Goal: Information Seeking & Learning: Learn about a topic

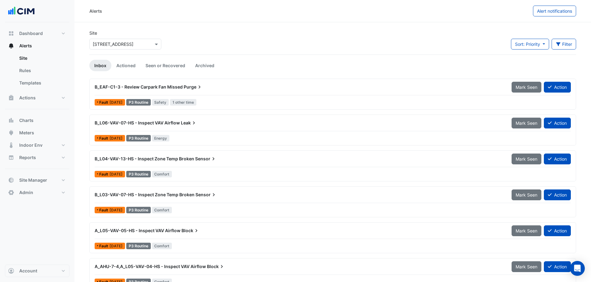
drag, startPoint x: 139, startPoint y: 30, endPoint x: 144, endPoint y: 38, distance: 9.4
click at [140, 31] on div "Site Select a Site × 207 Pacific Highway" at bounding box center [125, 40] width 72 height 20
click at [144, 38] on div "Select a Site × 207 Pacific Highway" at bounding box center [125, 42] width 74 height 13
click at [148, 45] on div at bounding box center [125, 44] width 71 height 7
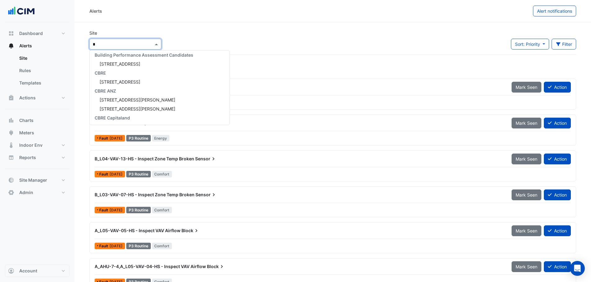
scroll to position [425, 0]
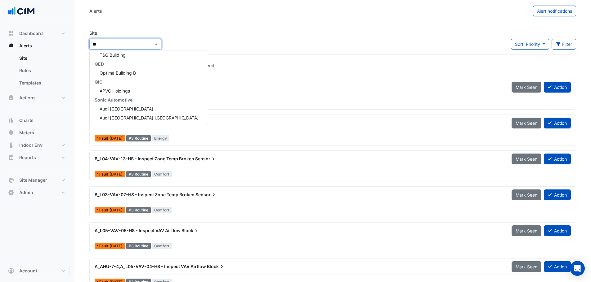
type input "***"
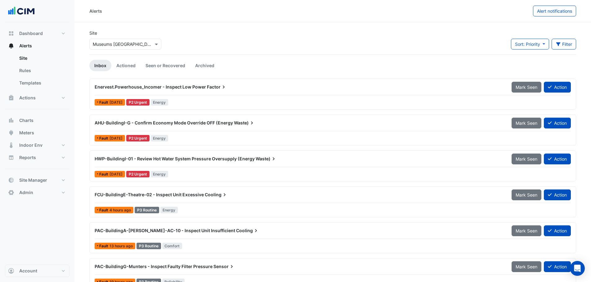
click at [202, 96] on div "Enervest.Powerhouse_Incomer - Inspect Low Power Factor Mark Seen Action Fault 1…" at bounding box center [332, 94] width 481 height 25
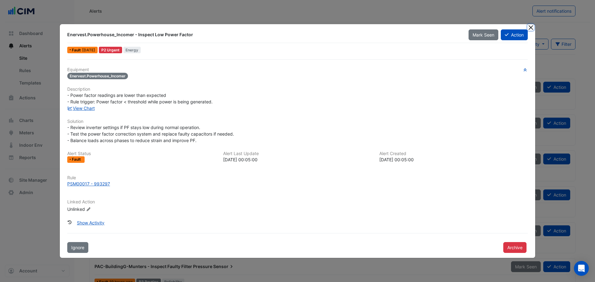
click at [529, 26] on button "Close" at bounding box center [531, 27] width 7 height 7
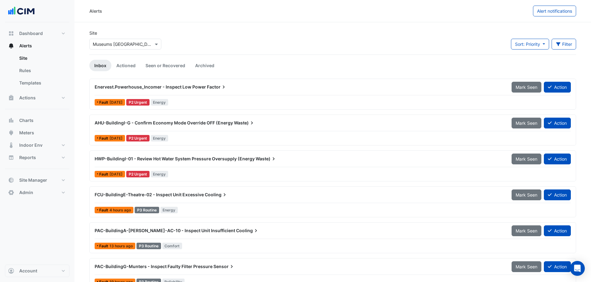
click at [528, 87] on span "Mark Seen" at bounding box center [526, 87] width 22 height 5
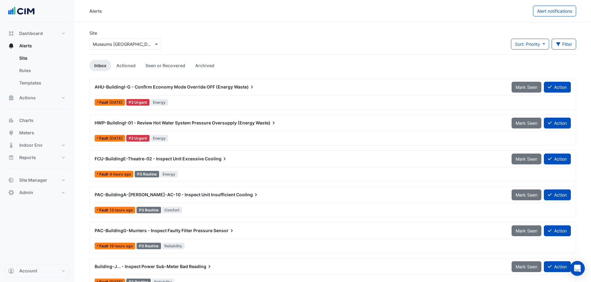
click at [155, 125] on span "HWP-BuildingI-01 - Review Hot Water System Pressure Oversupply (Energy" at bounding box center [175, 122] width 160 height 5
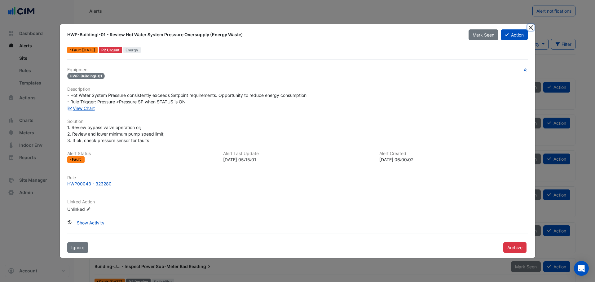
click at [529, 28] on button "Close" at bounding box center [531, 27] width 7 height 7
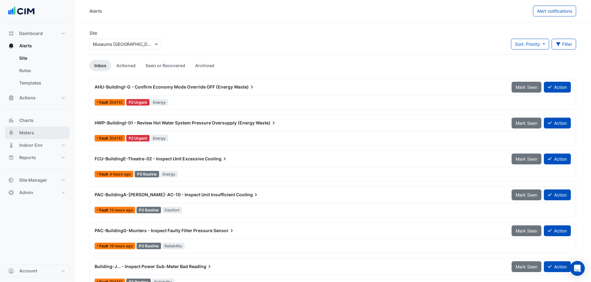
click at [43, 134] on button "Meters" at bounding box center [37, 133] width 64 height 12
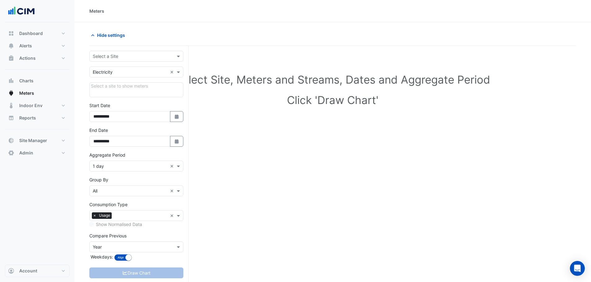
click at [125, 55] on input "text" at bounding box center [130, 56] width 75 height 7
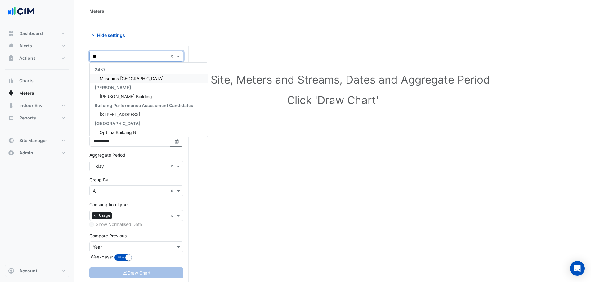
type input "***"
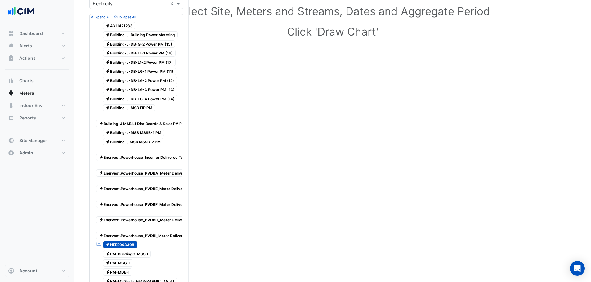
scroll to position [124, 0]
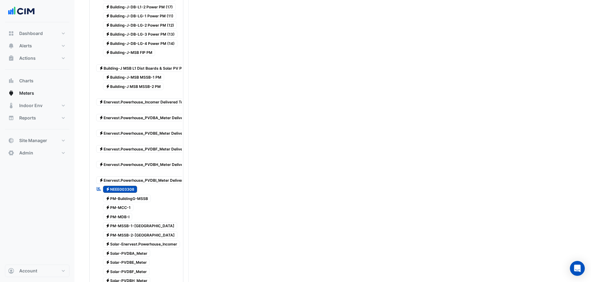
click at [126, 193] on div "Reportable Electricity NEEE003308" at bounding box center [117, 189] width 44 height 9
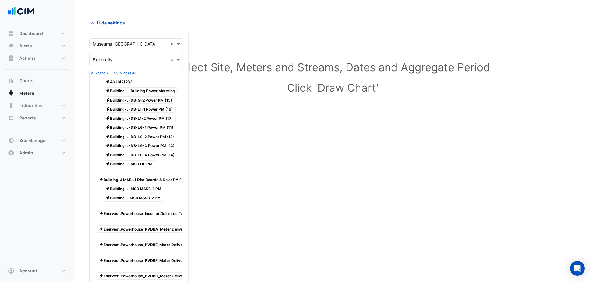
scroll to position [0, 0]
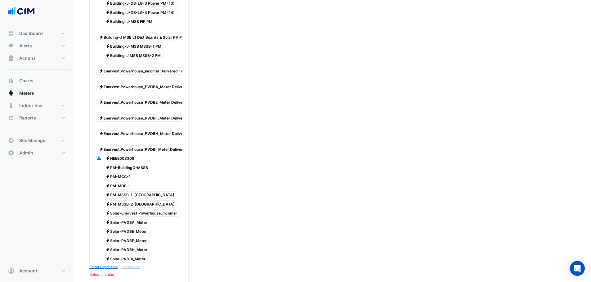
click at [118, 158] on span "Electricity NEEE003308" at bounding box center [120, 158] width 34 height 7
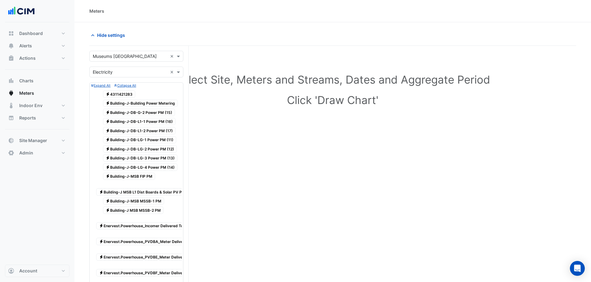
click at [118, 96] on span "Electricity 4311421283" at bounding box center [119, 94] width 33 height 7
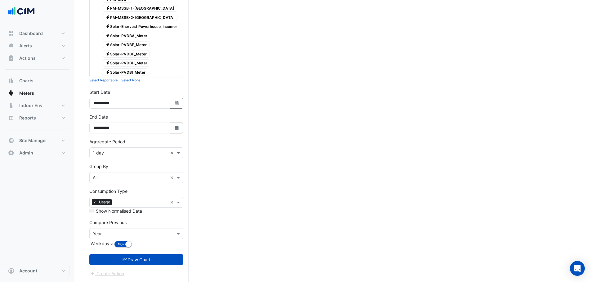
click at [117, 256] on button "Draw Chart" at bounding box center [136, 260] width 94 height 11
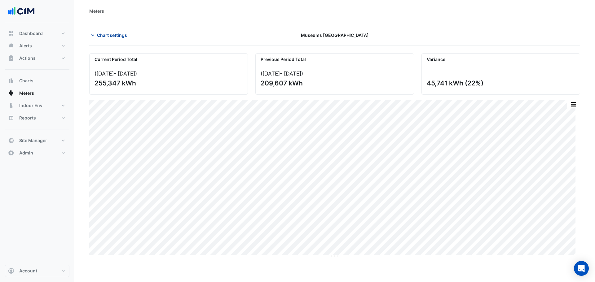
click at [107, 33] on span "Chart settings" at bounding box center [112, 35] width 30 height 7
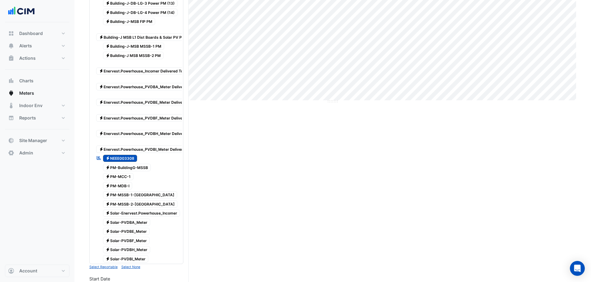
scroll to position [310, 0]
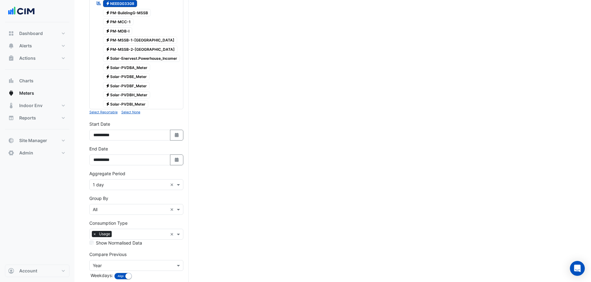
click at [106, 190] on div "Aggregate Period × 1 day ×" at bounding box center [136, 185] width 94 height 11
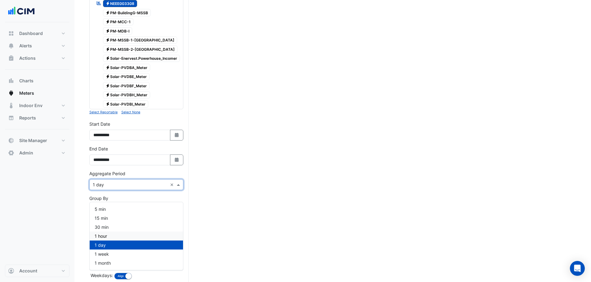
click at [111, 235] on div "1 hour" at bounding box center [136, 236] width 93 height 9
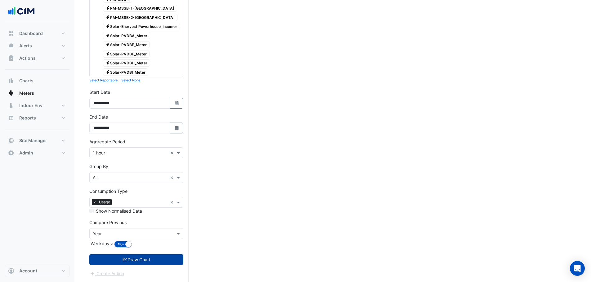
click at [129, 262] on button "Draw Chart" at bounding box center [136, 260] width 94 height 11
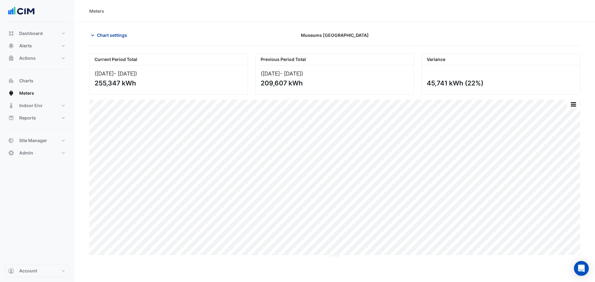
click at [122, 32] on span "Chart settings" at bounding box center [112, 35] width 30 height 7
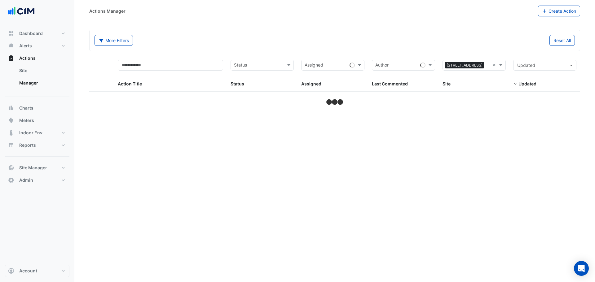
select select "**"
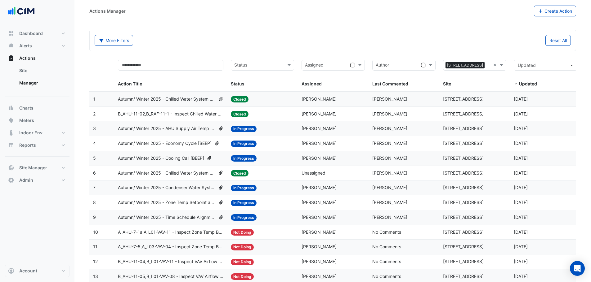
click at [213, 99] on span "Autumn/ Winter 2025 - Chilled Water System Temp Reset [BEEP]" at bounding box center [167, 99] width 98 height 7
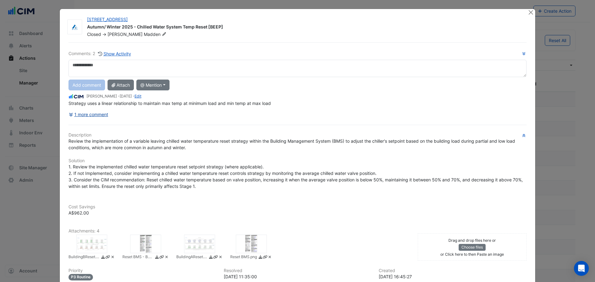
click at [99, 111] on button "1 more comment" at bounding box center [89, 114] width 40 height 11
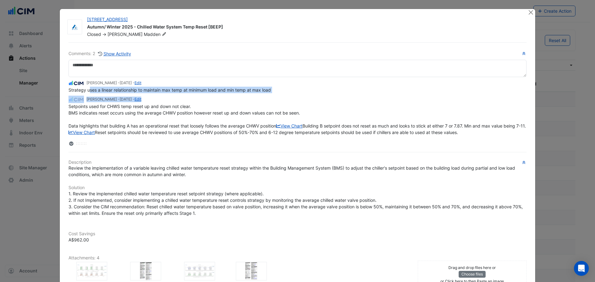
drag, startPoint x: 90, startPoint y: 89, endPoint x: 267, endPoint y: 102, distance: 177.5
click at [267, 102] on app-view-ticket-activity "[PERSON_NAME] - [DATE] - Edit Strategy uses a linear relationship to maintain m…" at bounding box center [298, 108] width 458 height 56
click at [528, 13] on button "Close" at bounding box center [531, 12] width 7 height 7
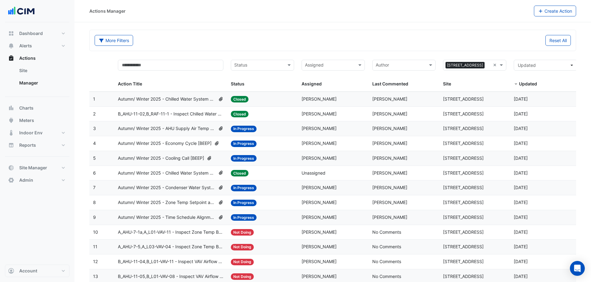
click at [287, 44] on div "More Filters" at bounding box center [212, 40] width 242 height 11
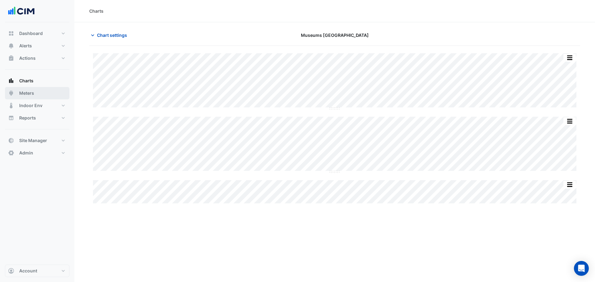
click at [34, 96] on span "Meters" at bounding box center [26, 93] width 15 height 6
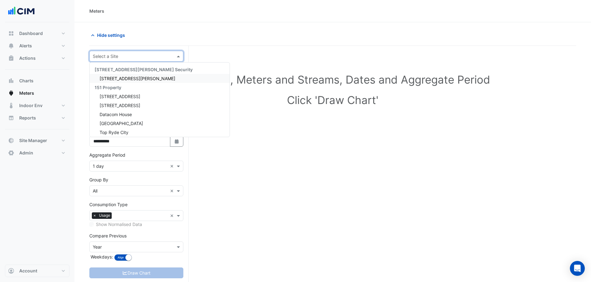
click at [104, 57] on input "text" at bounding box center [130, 56] width 75 height 7
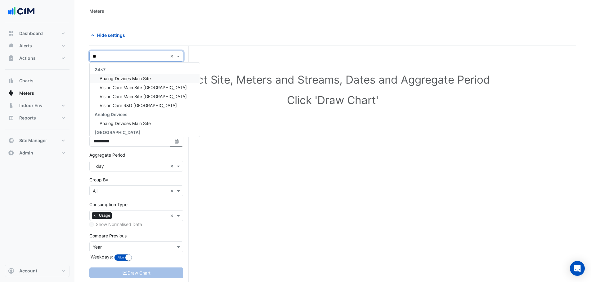
type input "*"
type input "***"
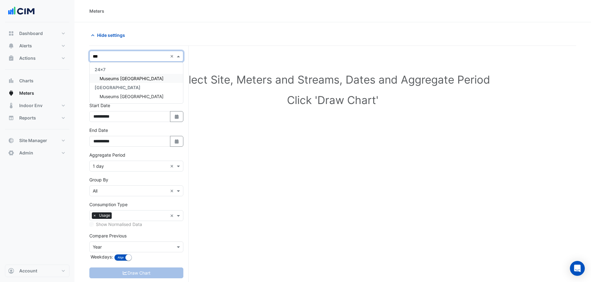
click at [144, 82] on div "Museums Discovery Centre" at bounding box center [136, 78] width 93 height 9
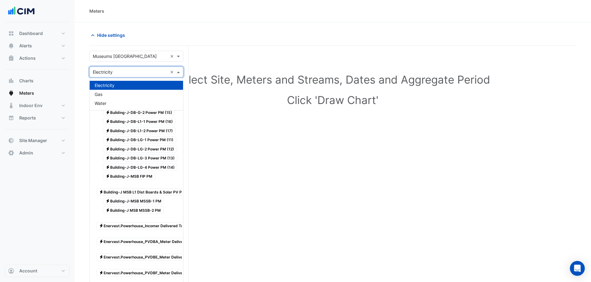
click at [125, 69] on input "text" at bounding box center [130, 72] width 75 height 7
click at [117, 93] on div "Gas" at bounding box center [136, 94] width 93 height 9
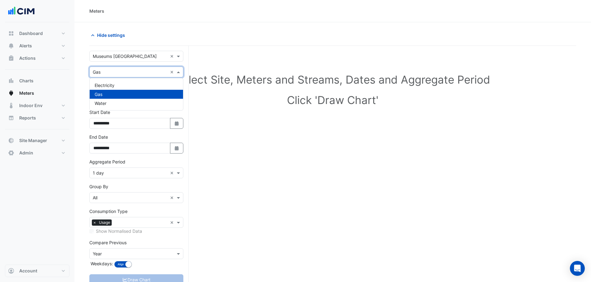
click at [115, 76] on div "Utility Type × Gas ×" at bounding box center [136, 72] width 94 height 11
click at [113, 103] on div "Water" at bounding box center [136, 103] width 93 height 9
click at [113, 77] on div "Utility Type × Water ×" at bounding box center [136, 72] width 94 height 11
click at [108, 89] on div "Electricity" at bounding box center [136, 85] width 93 height 9
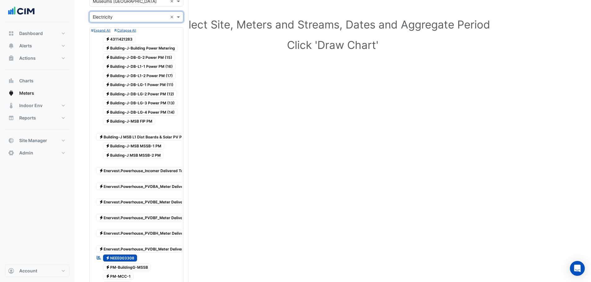
scroll to position [31, 0]
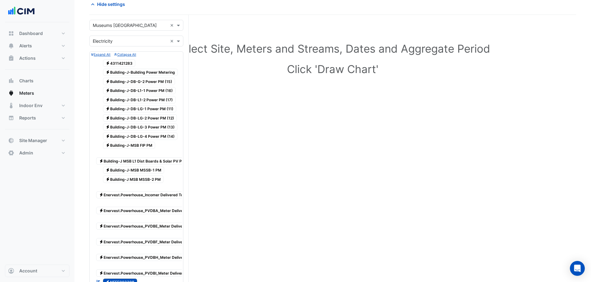
click at [125, 63] on span "Electricity 4311421283" at bounding box center [119, 63] width 33 height 7
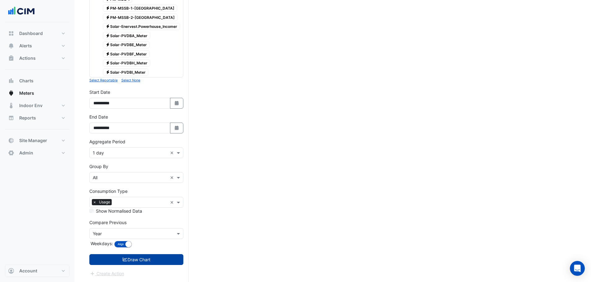
click at [137, 263] on button "Draw Chart" at bounding box center [136, 260] width 94 height 11
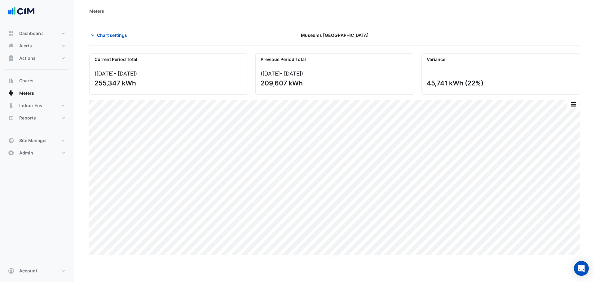
click at [92, 29] on section "Chart settings Museums Discovery Centre Current Period Total (01 Aug 25 - 31 Au…" at bounding box center [334, 140] width 521 height 236
click at [103, 37] on span "Chart settings" at bounding box center [112, 35] width 30 height 7
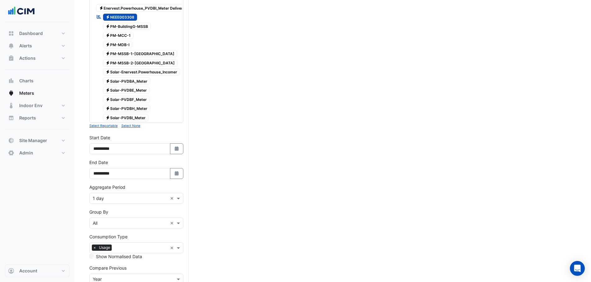
scroll to position [310, 0]
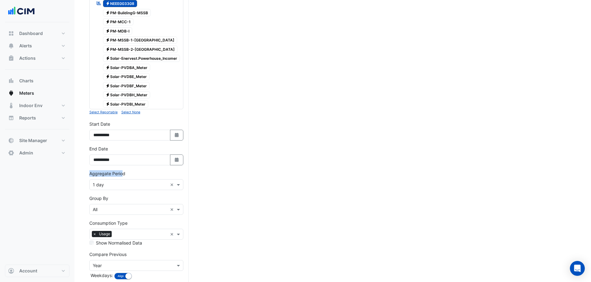
drag, startPoint x: 90, startPoint y: 183, endPoint x: 126, endPoint y: 180, distance: 36.1
click at [123, 177] on label "Aggregate Period" at bounding box center [107, 174] width 36 height 7
click at [112, 141] on input "**********" at bounding box center [129, 135] width 81 height 11
click at [135, 166] on input "**********" at bounding box center [129, 160] width 81 height 11
click at [156, 189] on input "text" at bounding box center [130, 185] width 75 height 7
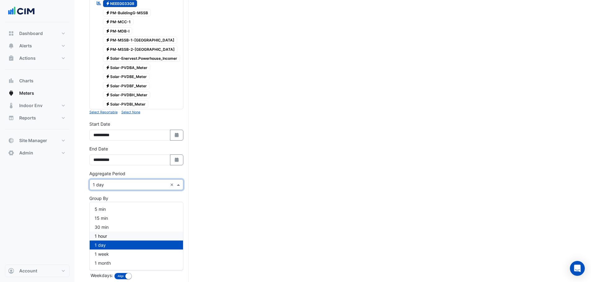
click at [115, 238] on div "1 hour" at bounding box center [136, 236] width 93 height 9
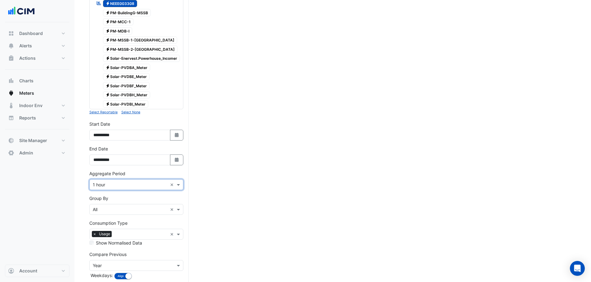
click at [113, 189] on input "text" at bounding box center [130, 185] width 75 height 7
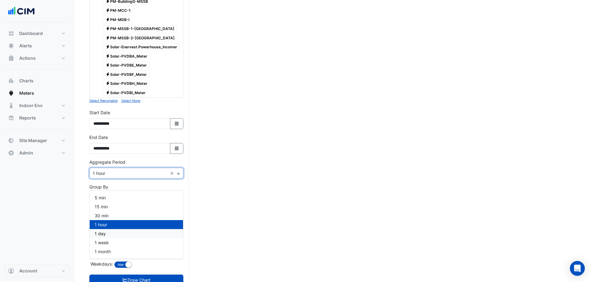
scroll to position [341, 0]
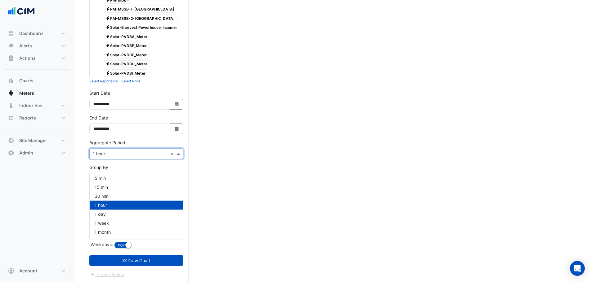
click at [96, 206] on span "1 hour" at bounding box center [101, 205] width 12 height 5
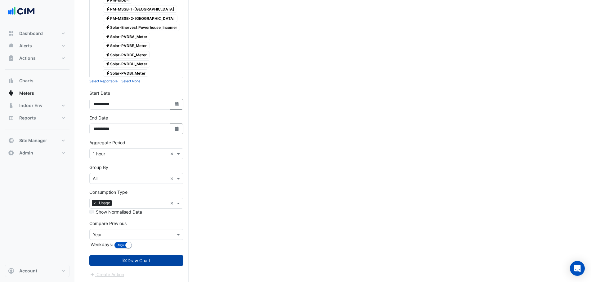
click at [120, 266] on button "Draw Chart" at bounding box center [136, 260] width 94 height 11
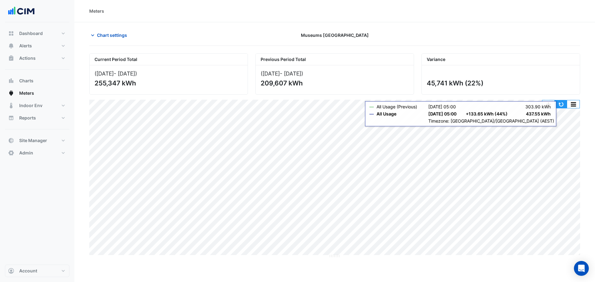
click at [562, 104] on button "button" at bounding box center [561, 104] width 12 height 8
click at [564, 104] on button "button" at bounding box center [561, 104] width 12 height 8
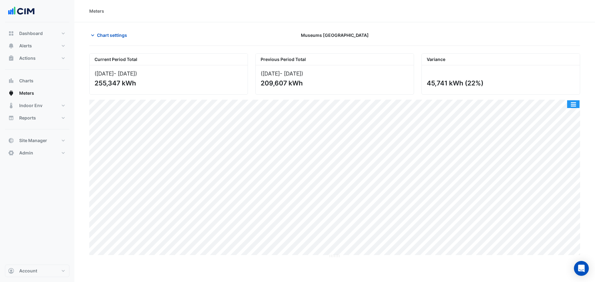
click at [578, 101] on button "button" at bounding box center [573, 104] width 12 height 8
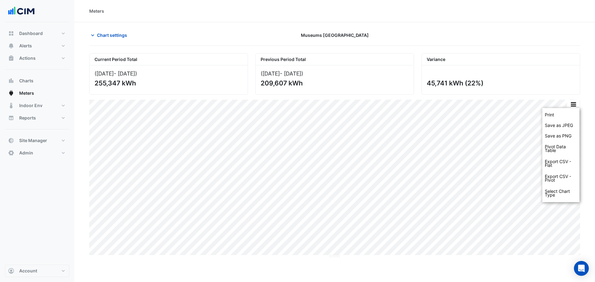
click at [578, 89] on div "45,741 kWh (22%)" at bounding box center [501, 79] width 158 height 29
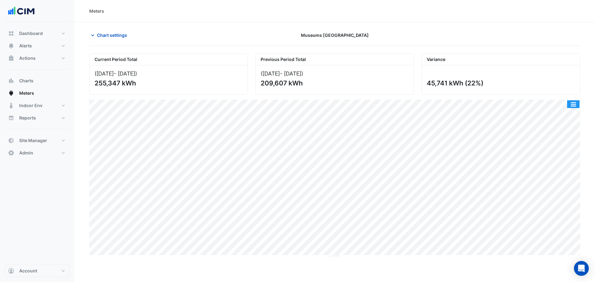
click at [573, 105] on button "button" at bounding box center [573, 104] width 12 height 8
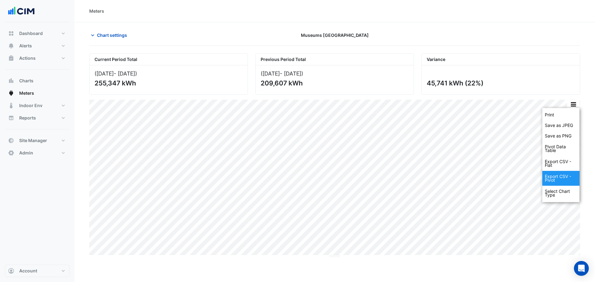
click at [558, 180] on div "Export CSV - Pivot" at bounding box center [561, 178] width 37 height 15
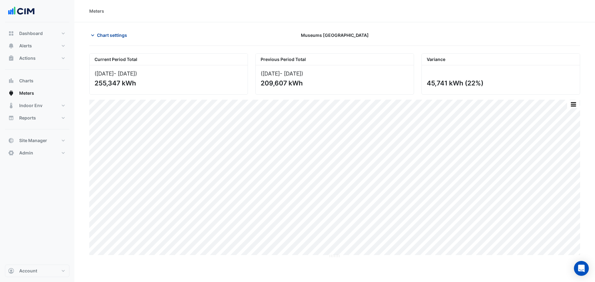
click at [93, 37] on icon "button" at bounding box center [93, 35] width 6 height 6
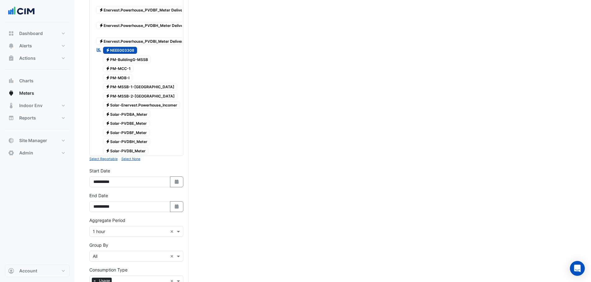
scroll to position [353, 0]
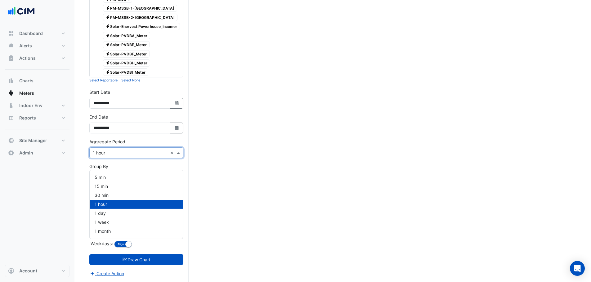
click at [105, 150] on input "text" at bounding box center [130, 153] width 75 height 7
drag, startPoint x: 104, startPoint y: 222, endPoint x: 108, endPoint y: 234, distance: 13.3
click at [104, 229] on span "1 month" at bounding box center [103, 231] width 16 height 5
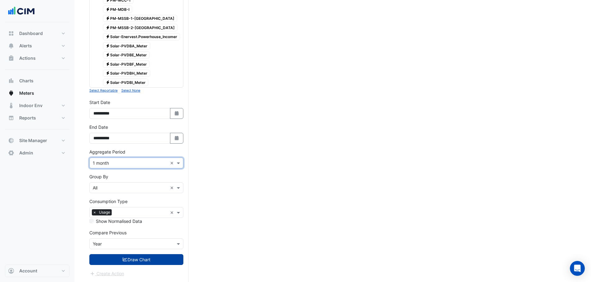
click at [111, 255] on button "Draw Chart" at bounding box center [136, 260] width 94 height 11
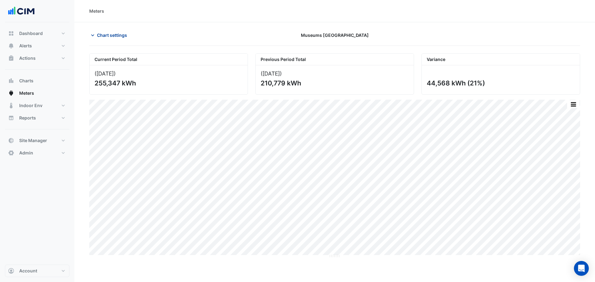
click at [99, 35] on span "Chart settings" at bounding box center [112, 35] width 30 height 7
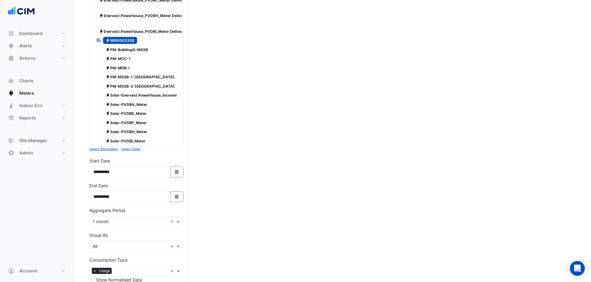
scroll to position [279, 0]
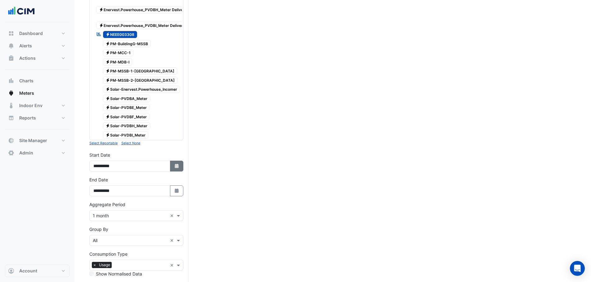
click at [176, 168] on icon "Select Date" at bounding box center [177, 166] width 6 height 4
select select "*"
select select "****"
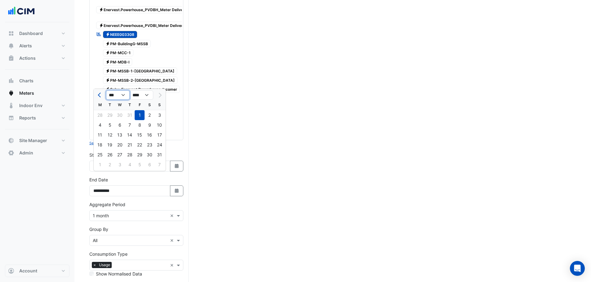
click at [117, 97] on select "*** *** *** *** *** *** *** ***" at bounding box center [118, 95] width 24 height 9
select select "*"
click at [106, 91] on select "*** *** *** *** *** *** *** ***" at bounding box center [118, 95] width 24 height 9
drag, startPoint x: 119, startPoint y: 115, endPoint x: 113, endPoint y: 155, distance: 40.2
click at [119, 115] on div "1" at bounding box center [120, 115] width 10 height 10
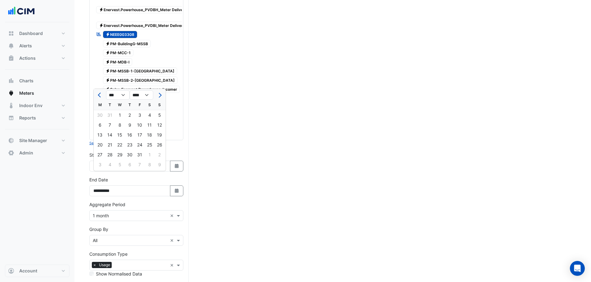
type input "**********"
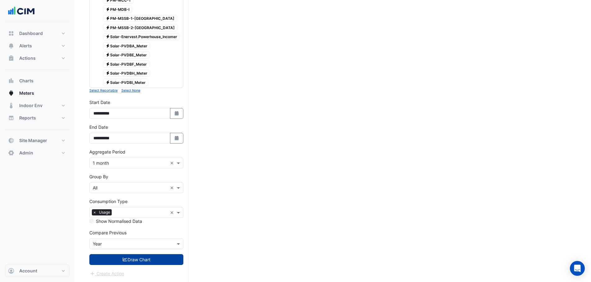
click at [131, 265] on button "Draw Chart" at bounding box center [136, 260] width 94 height 11
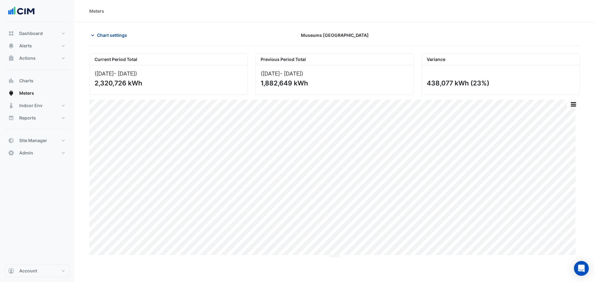
click at [114, 36] on span "Chart settings" at bounding box center [112, 35] width 30 height 7
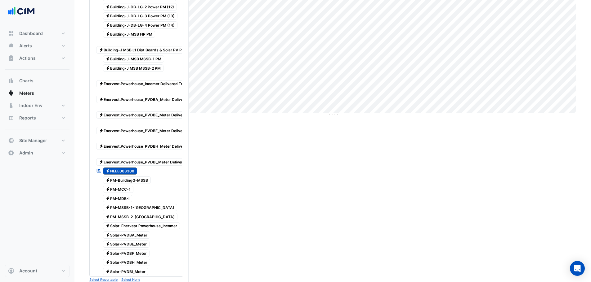
scroll to position [155, 0]
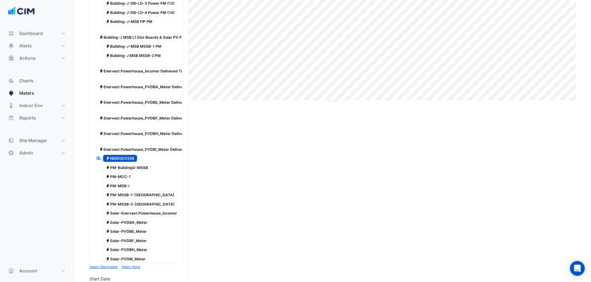
click at [129, 156] on span "Electricity NEEE003308" at bounding box center [120, 158] width 34 height 7
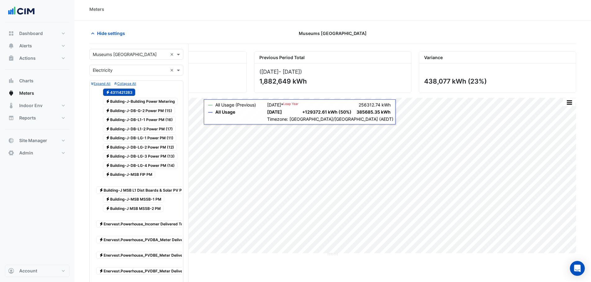
scroll to position [0, 0]
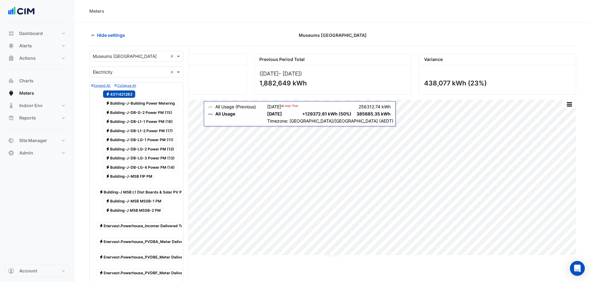
click at [123, 92] on span "Electricity 4311421283" at bounding box center [119, 94] width 33 height 7
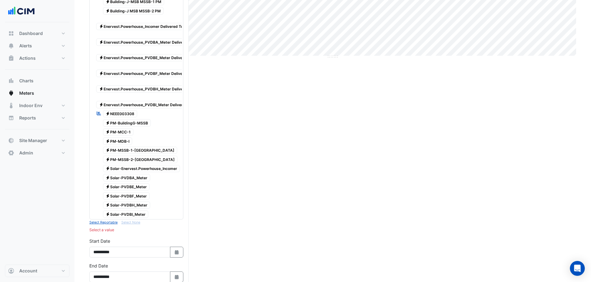
scroll to position [186, 0]
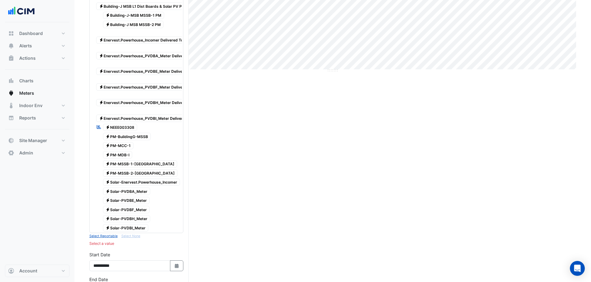
drag, startPoint x: 146, startPoint y: 57, endPoint x: 125, endPoint y: 56, distance: 21.4
click at [125, 56] on span "Electricity Enervest.Powerhouse_PVDBA_Meter Delivered To Site" at bounding box center [150, 55] width 109 height 7
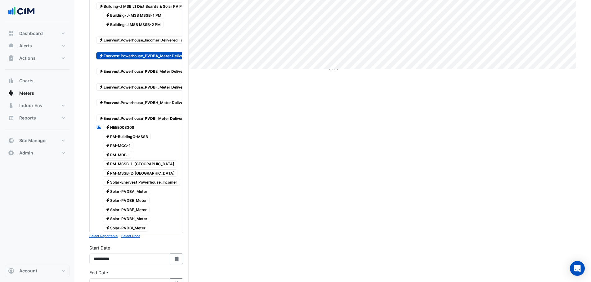
click at [159, 72] on span "Electricity Enervest.Powerhouse_PVDBE_Meter Delivered To Site" at bounding box center [150, 71] width 109 height 7
click at [158, 87] on span "Electricity Enervest.Powerhouse_PVDBF_Meter Delivered To Site" at bounding box center [150, 86] width 109 height 7
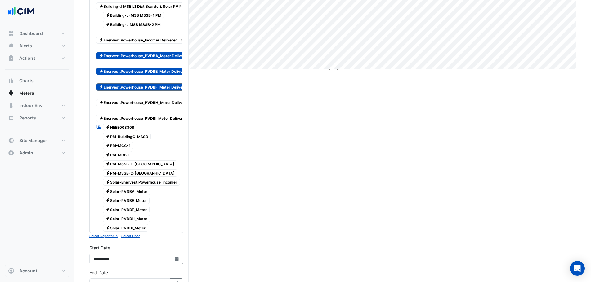
click at [161, 102] on span "Electricity Enervest.Powerhouse_PVDBH_Meter Delivered To Site" at bounding box center [150, 102] width 109 height 7
click at [163, 118] on span "Electricity Enervest.Powerhouse_PVDBI_Meter Delivered To Site" at bounding box center [149, 118] width 107 height 7
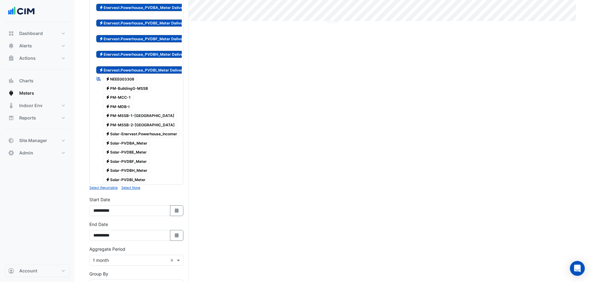
scroll to position [248, 0]
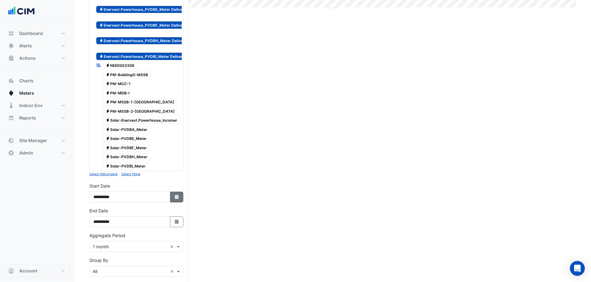
click at [180, 203] on button "Select Date" at bounding box center [177, 197] width 14 height 11
select select "****"
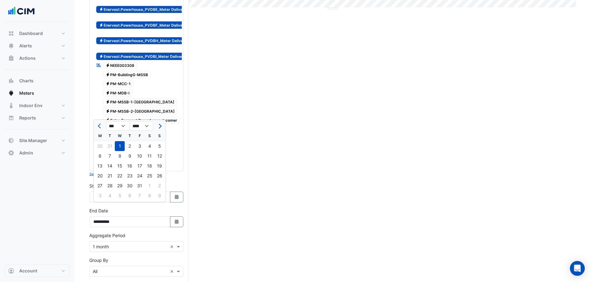
click at [161, 126] on span "Next month" at bounding box center [159, 126] width 5 height 5
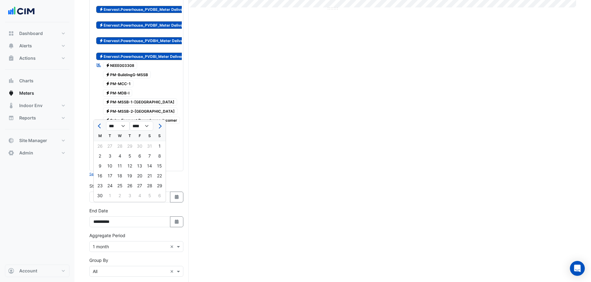
click at [164, 127] on div at bounding box center [159, 126] width 12 height 10
click at [162, 127] on button "Next month" at bounding box center [159, 126] width 7 height 10
select select "*"
click at [109, 146] on div "1" at bounding box center [110, 146] width 10 height 10
type input "**********"
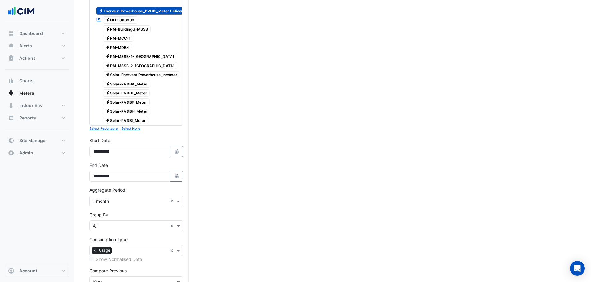
scroll to position [310, 0]
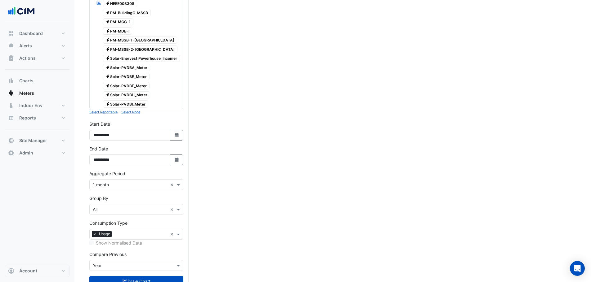
click at [113, 189] on input "text" at bounding box center [130, 185] width 75 height 7
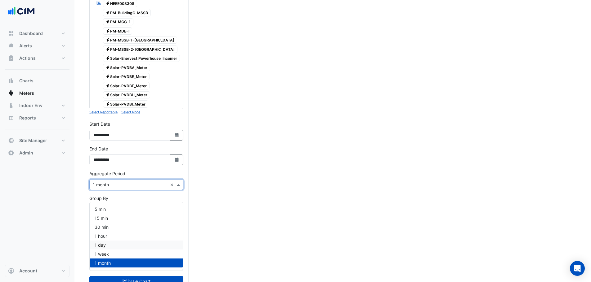
click at [106, 235] on span "1 hour" at bounding box center [101, 236] width 12 height 5
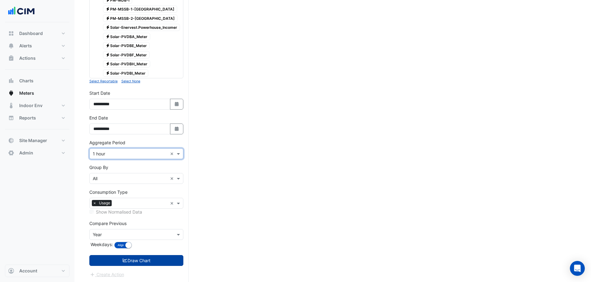
click at [134, 266] on button "Draw Chart" at bounding box center [136, 260] width 94 height 11
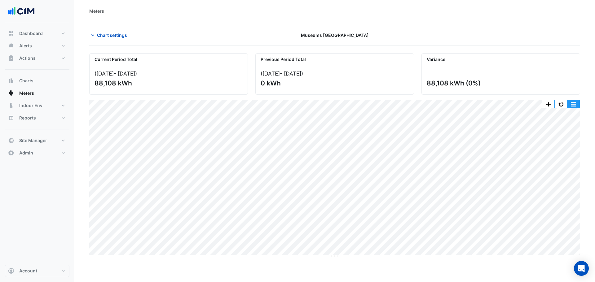
click at [569, 102] on button "button" at bounding box center [573, 104] width 12 height 8
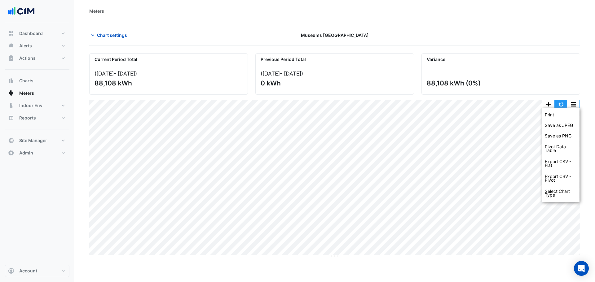
click at [563, 104] on button "button" at bounding box center [561, 104] width 12 height 8
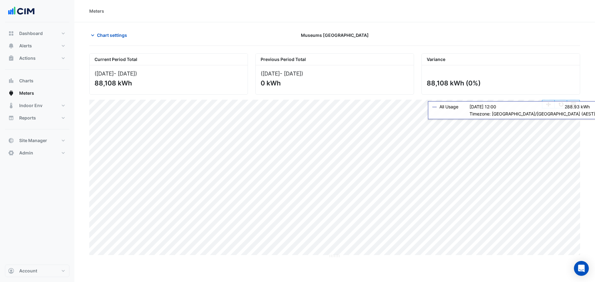
click at [561, 107] on button "button" at bounding box center [561, 104] width 12 height 8
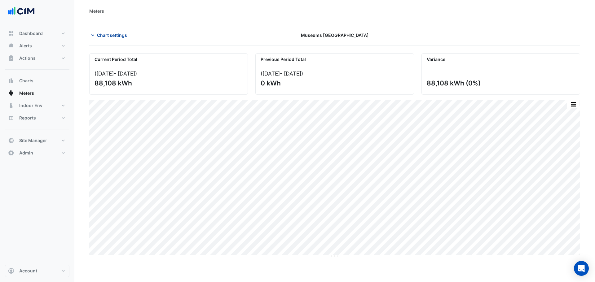
click at [103, 39] on button "Chart settings" at bounding box center [110, 35] width 42 height 11
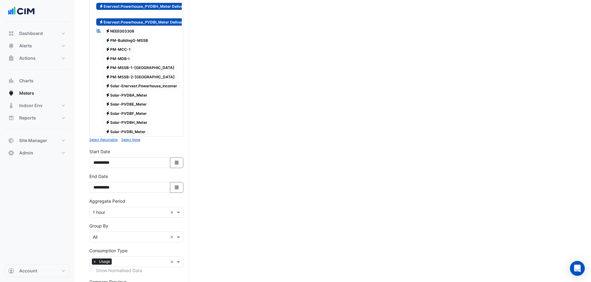
scroll to position [353, 0]
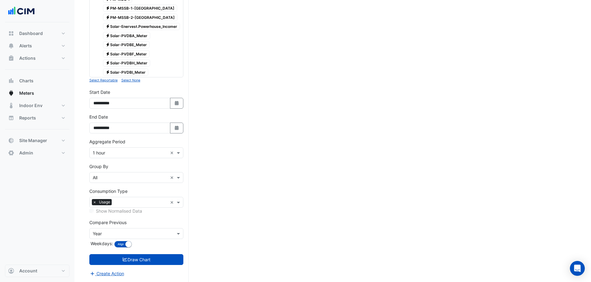
drag, startPoint x: 100, startPoint y: 167, endPoint x: 110, endPoint y: 167, distance: 9.6
click at [107, 167] on label "Group By" at bounding box center [98, 166] width 19 height 7
click at [115, 179] on input "text" at bounding box center [130, 178] width 75 height 7
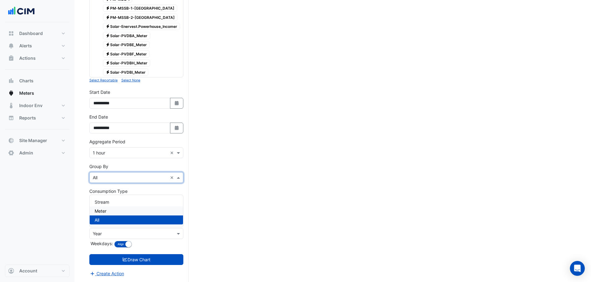
click at [109, 207] on div "Meter" at bounding box center [136, 211] width 93 height 9
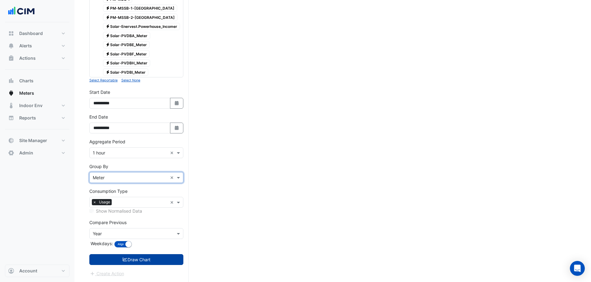
click at [159, 259] on button "Draw Chart" at bounding box center [136, 260] width 94 height 11
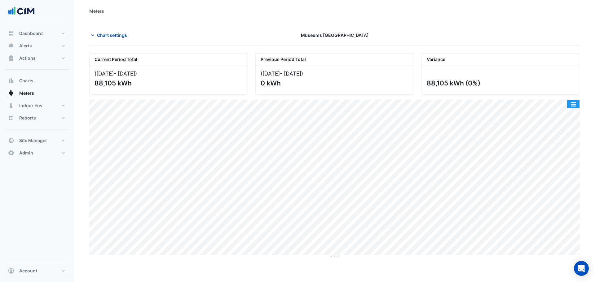
click at [572, 104] on button "button" at bounding box center [573, 104] width 12 height 8
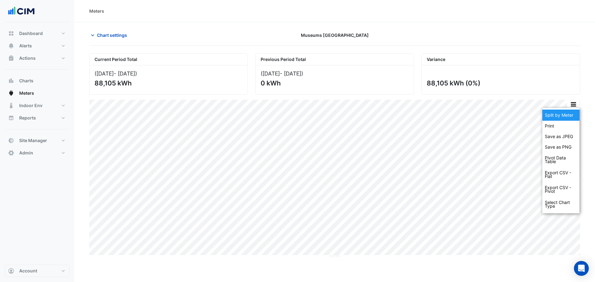
click at [565, 114] on div "Split by Meter" at bounding box center [561, 115] width 37 height 11
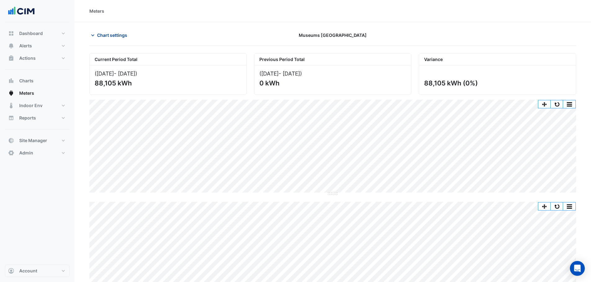
click at [104, 38] on span "Chart settings" at bounding box center [112, 35] width 30 height 7
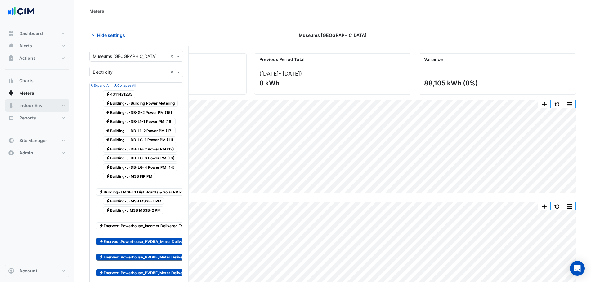
click at [36, 104] on span "Indoor Env" at bounding box center [30, 106] width 23 height 6
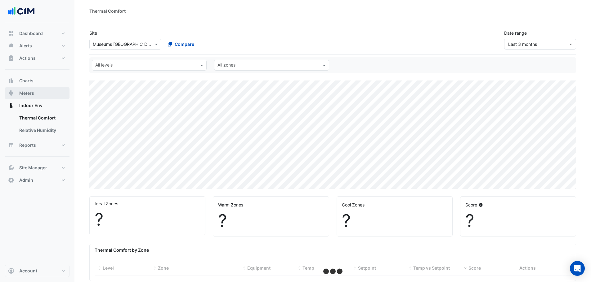
select select "**"
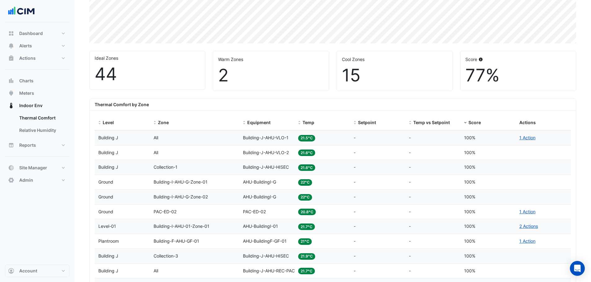
scroll to position [124, 0]
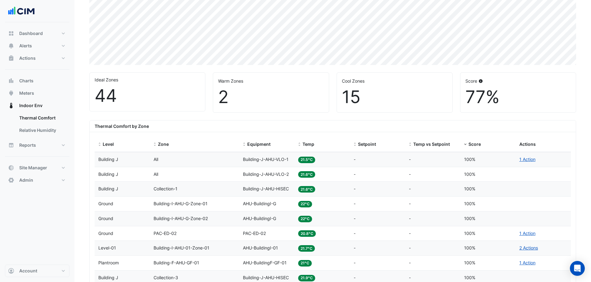
click at [468, 163] on div "Score 100%" at bounding box center [488, 159] width 48 height 7
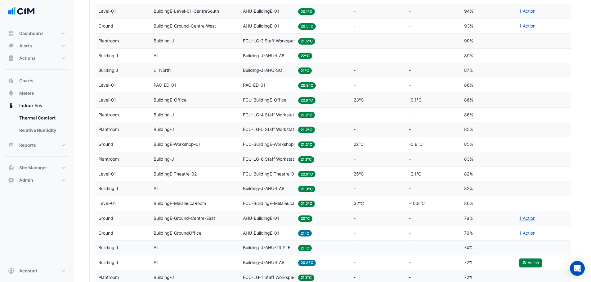
scroll to position [653, 0]
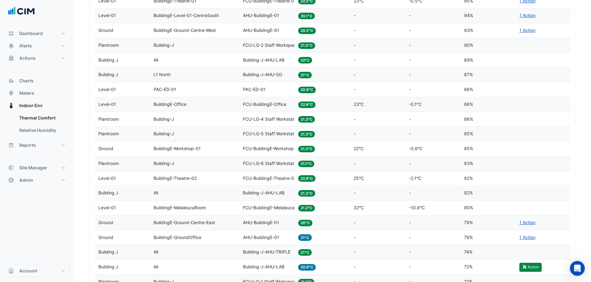
click at [280, 130] on datatable-body-cell "Equipment FCU-LG-5 Staff Workstation Areas" at bounding box center [266, 134] width 55 height 15
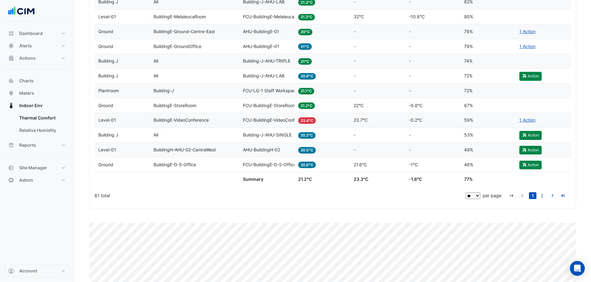
scroll to position [808, 0]
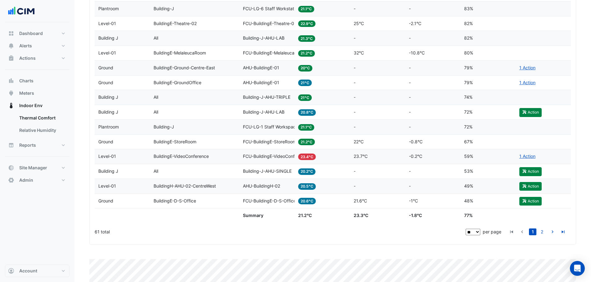
click at [181, 158] on span "BuildingE-VideoConference" at bounding box center [180, 156] width 55 height 5
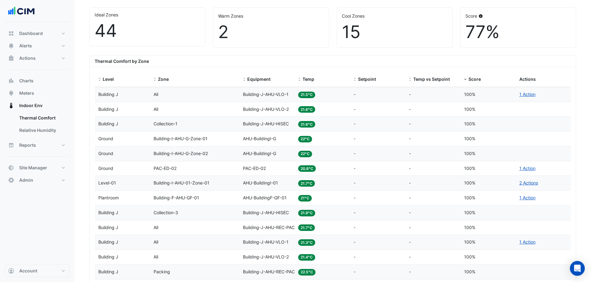
scroll to position [188, 0]
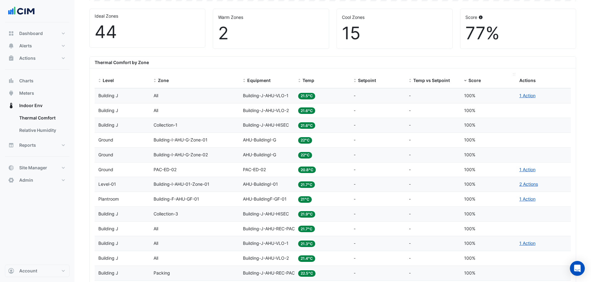
click at [469, 81] on span "Score" at bounding box center [474, 80] width 12 height 5
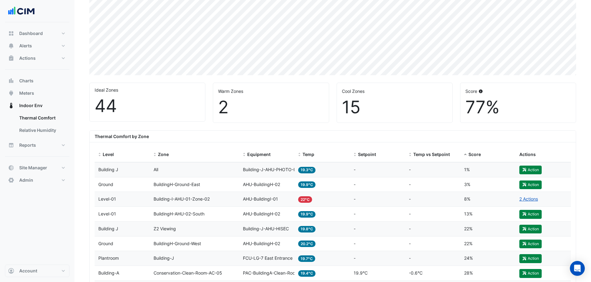
scroll to position [124, 0]
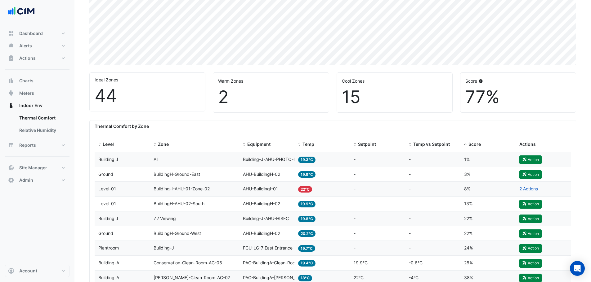
click at [256, 162] on span "Building-J-AHU-PHOTO-ISO" at bounding box center [272, 159] width 58 height 5
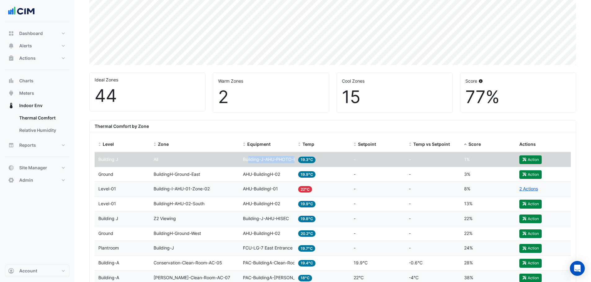
drag, startPoint x: 247, startPoint y: 161, endPoint x: 301, endPoint y: 161, distance: 54.3
click at [301, 161] on div "Level Building J Zone All Equipment Building-J-AHU-PHOTO-ISO Temp 19.3°C Setpoi…" at bounding box center [333, 160] width 476 height 15
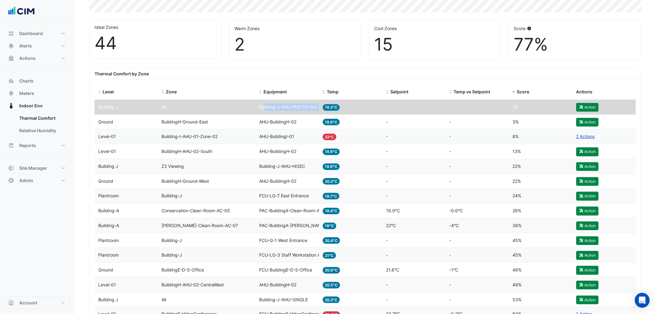
scroll to position [169, 0]
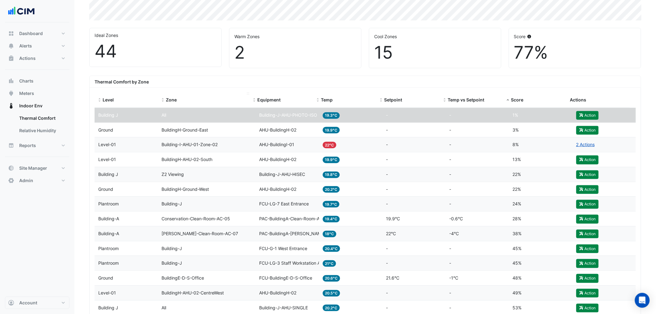
drag, startPoint x: 254, startPoint y: 93, endPoint x: 243, endPoint y: 93, distance: 10.9
click at [247, 93] on span at bounding box center [248, 94] width 2 height 2
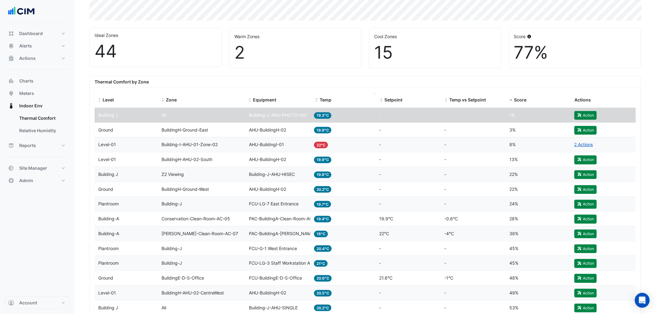
drag, startPoint x: 309, startPoint y: 93, endPoint x: 323, endPoint y: 93, distance: 14.3
click at [323, 93] on div "Level Zone Equipment Temp Setpoint Temp vs Setpoint Score Actions" at bounding box center [365, 100] width 541 height 15
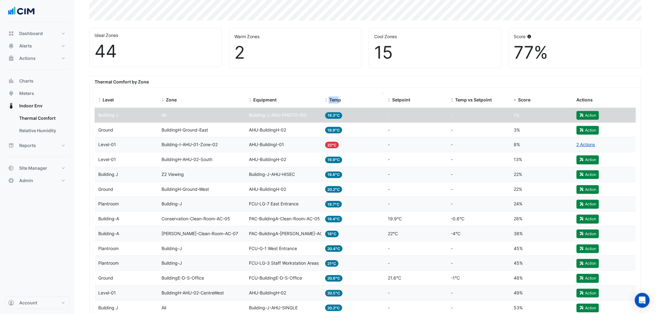
drag, startPoint x: 323, startPoint y: 93, endPoint x: 339, endPoint y: 96, distance: 16.5
click at [339, 96] on datatable-header-cell "Temp" at bounding box center [353, 100] width 63 height 15
drag, startPoint x: 319, startPoint y: 93, endPoint x: 332, endPoint y: 95, distance: 13.7
click at [332, 95] on div "Level Zone Equipment Temp Setpoint Temp vs Setpoint Score Actions" at bounding box center [365, 100] width 541 height 15
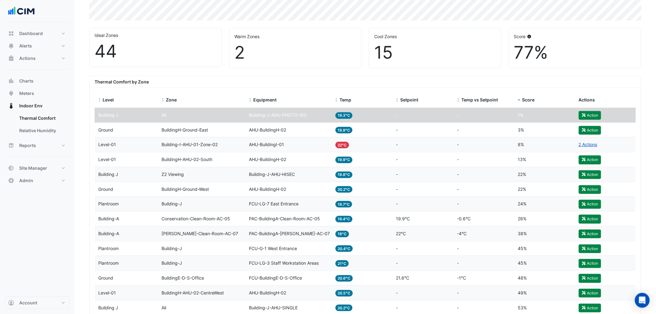
scroll to position [203, 0]
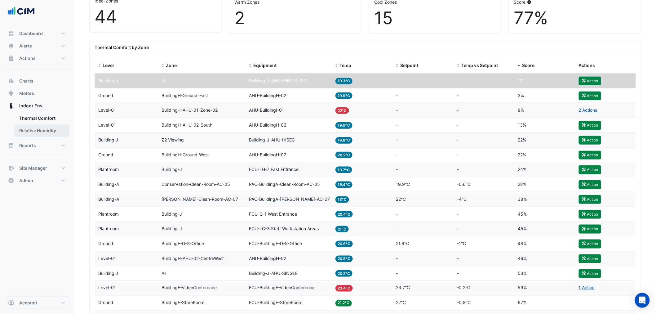
click at [26, 132] on link "Relative Humidity" at bounding box center [41, 130] width 55 height 12
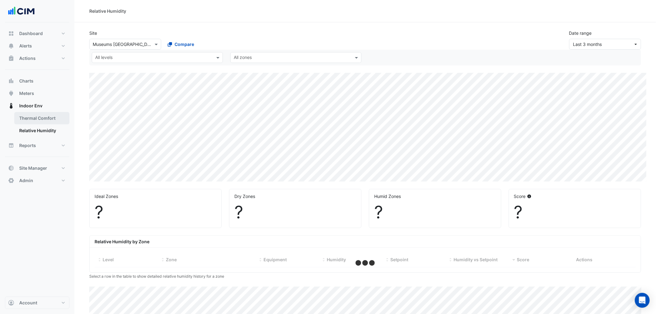
select select "**"
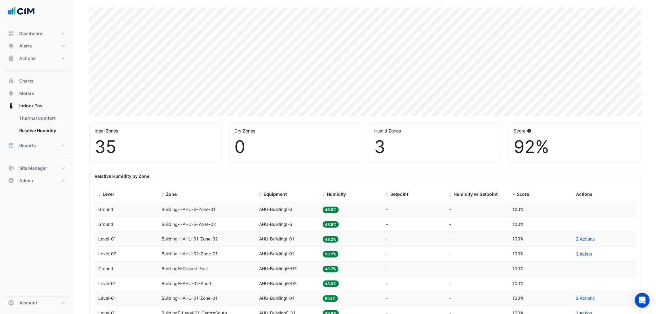
scroll to position [69, 0]
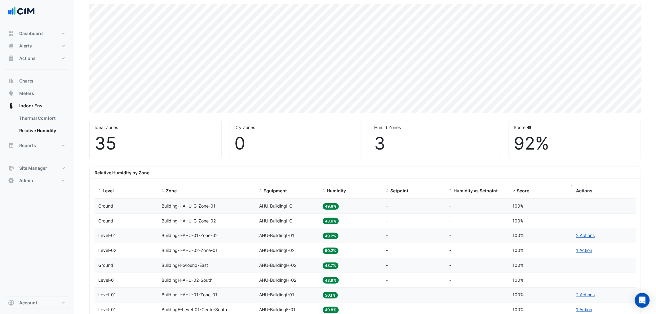
click at [520, 189] on span "Score" at bounding box center [523, 190] width 12 height 5
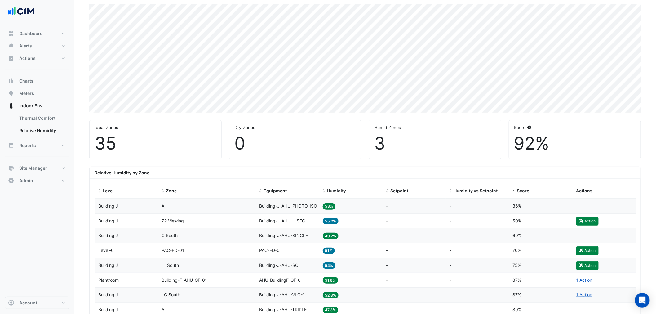
click at [421, 220] on div "Setpoint -" at bounding box center [414, 220] width 56 height 7
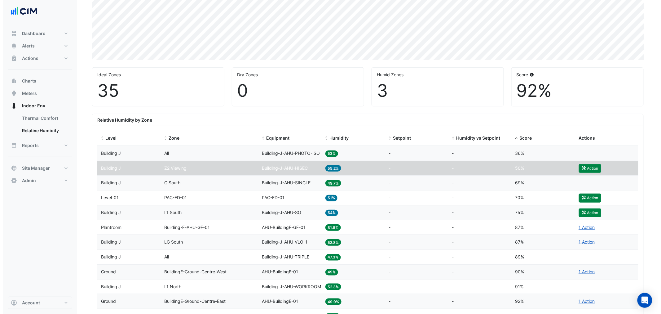
scroll to position [106, 0]
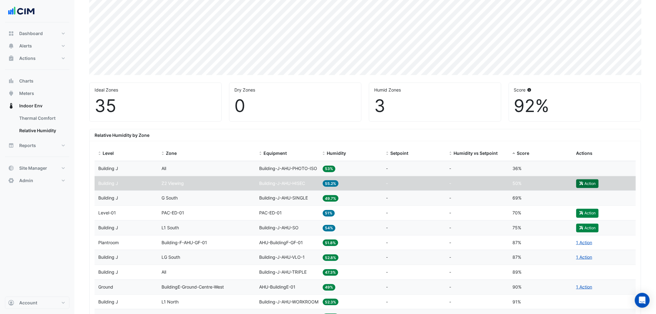
click at [588, 183] on button "Action" at bounding box center [587, 183] width 22 height 9
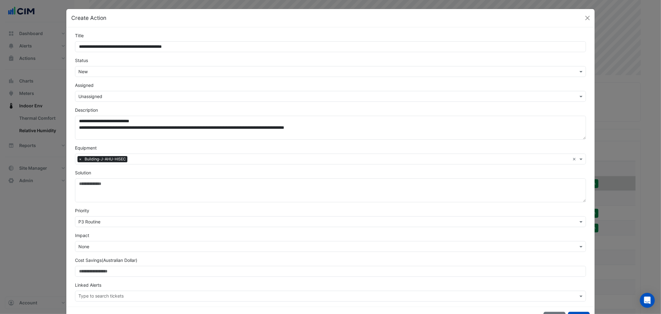
click at [97, 75] on div "Select Status × New" at bounding box center [330, 71] width 511 height 11
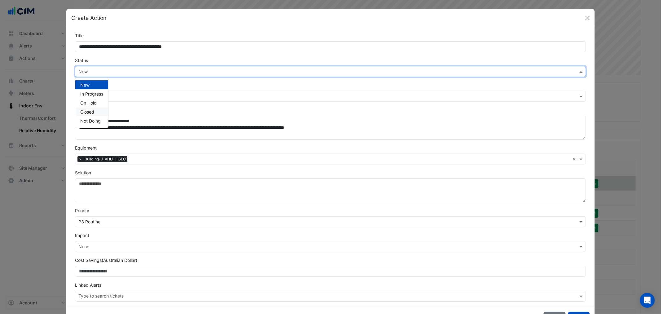
click at [128, 94] on input "text" at bounding box center [324, 96] width 492 height 7
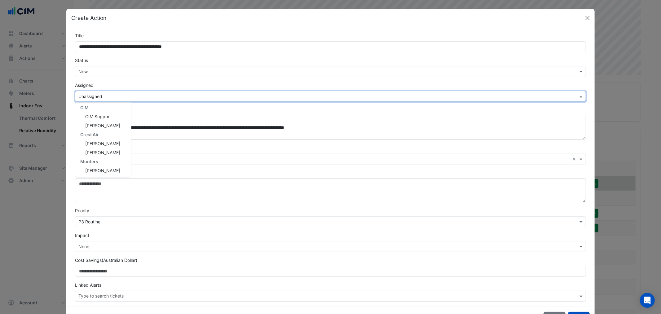
scroll to position [0, 0]
click at [93, 149] on div "CIM Support" at bounding box center [103, 145] width 56 height 9
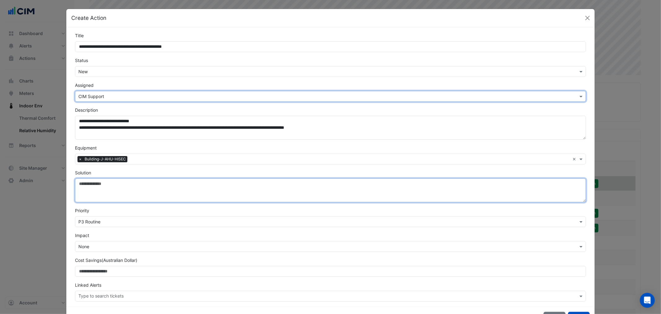
click at [149, 179] on textarea "Solution" at bounding box center [330, 190] width 511 height 24
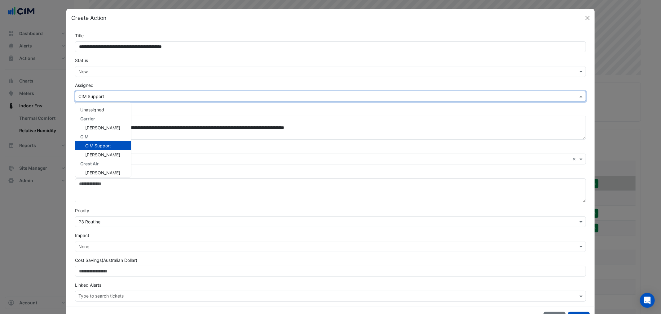
click at [134, 93] on input "text" at bounding box center [324, 96] width 492 height 7
click at [126, 113] on div "Abul Basher" at bounding box center [103, 116] width 56 height 9
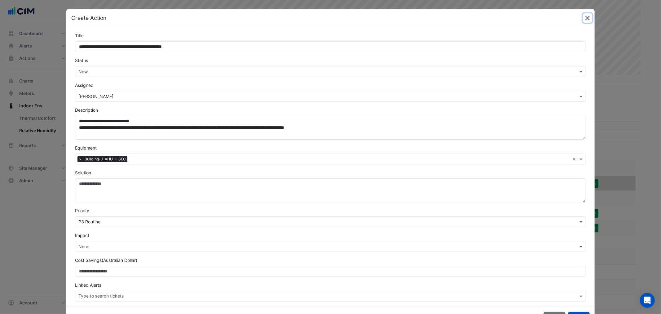
click at [583, 20] on button "Close" at bounding box center [587, 17] width 9 height 9
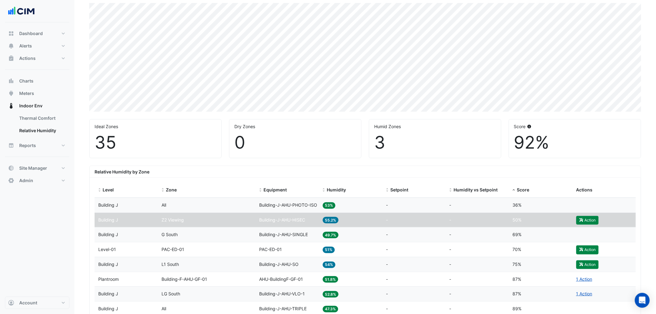
scroll to position [0, 0]
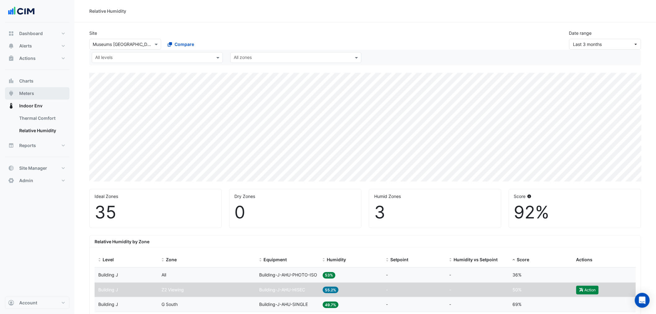
click at [35, 93] on button "Meters" at bounding box center [37, 93] width 64 height 12
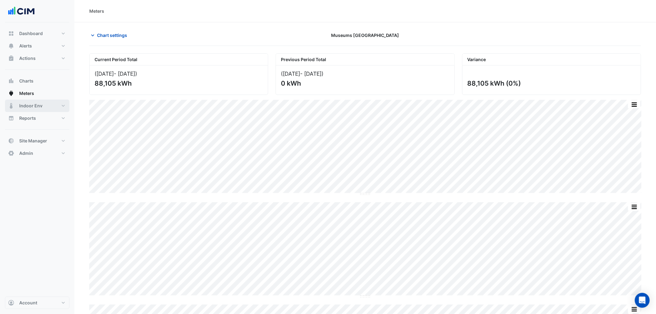
click at [19, 109] on button "Indoor Env" at bounding box center [37, 106] width 64 height 12
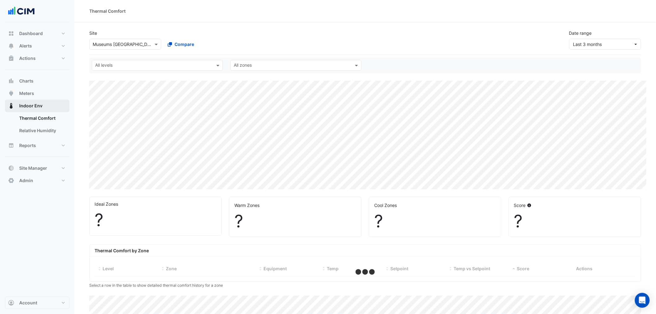
select select "**"
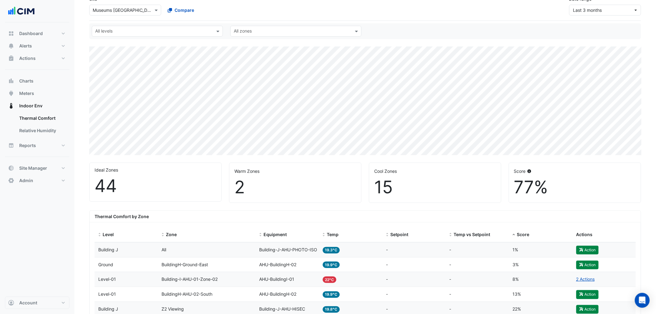
scroll to position [34, 0]
